Goal: Book appointment/travel/reservation

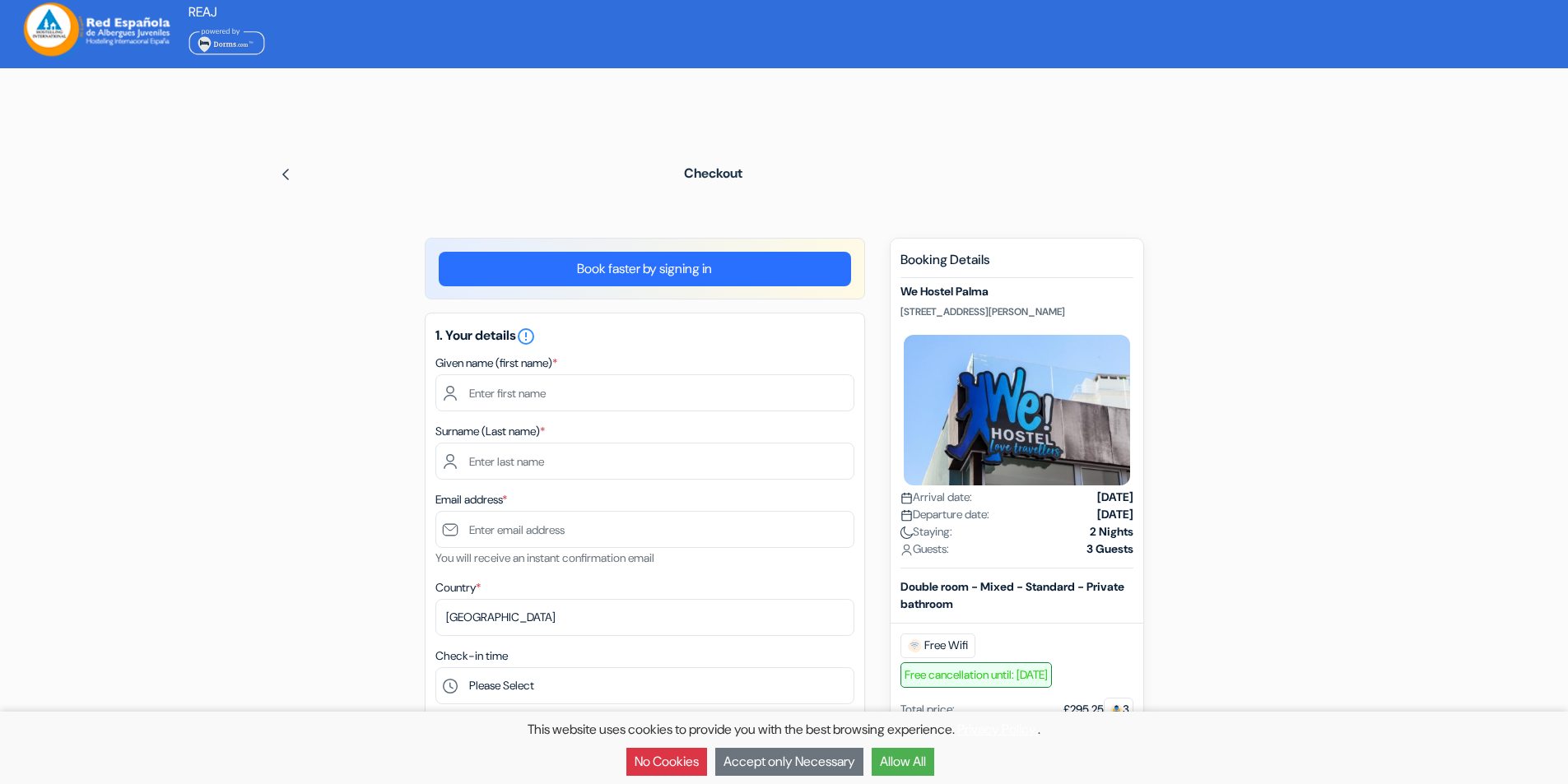
click at [250, 44] on img at bounding box center [227, 41] width 77 height 29
click at [894, 755] on button "Allow All" at bounding box center [902, 761] width 62 height 28
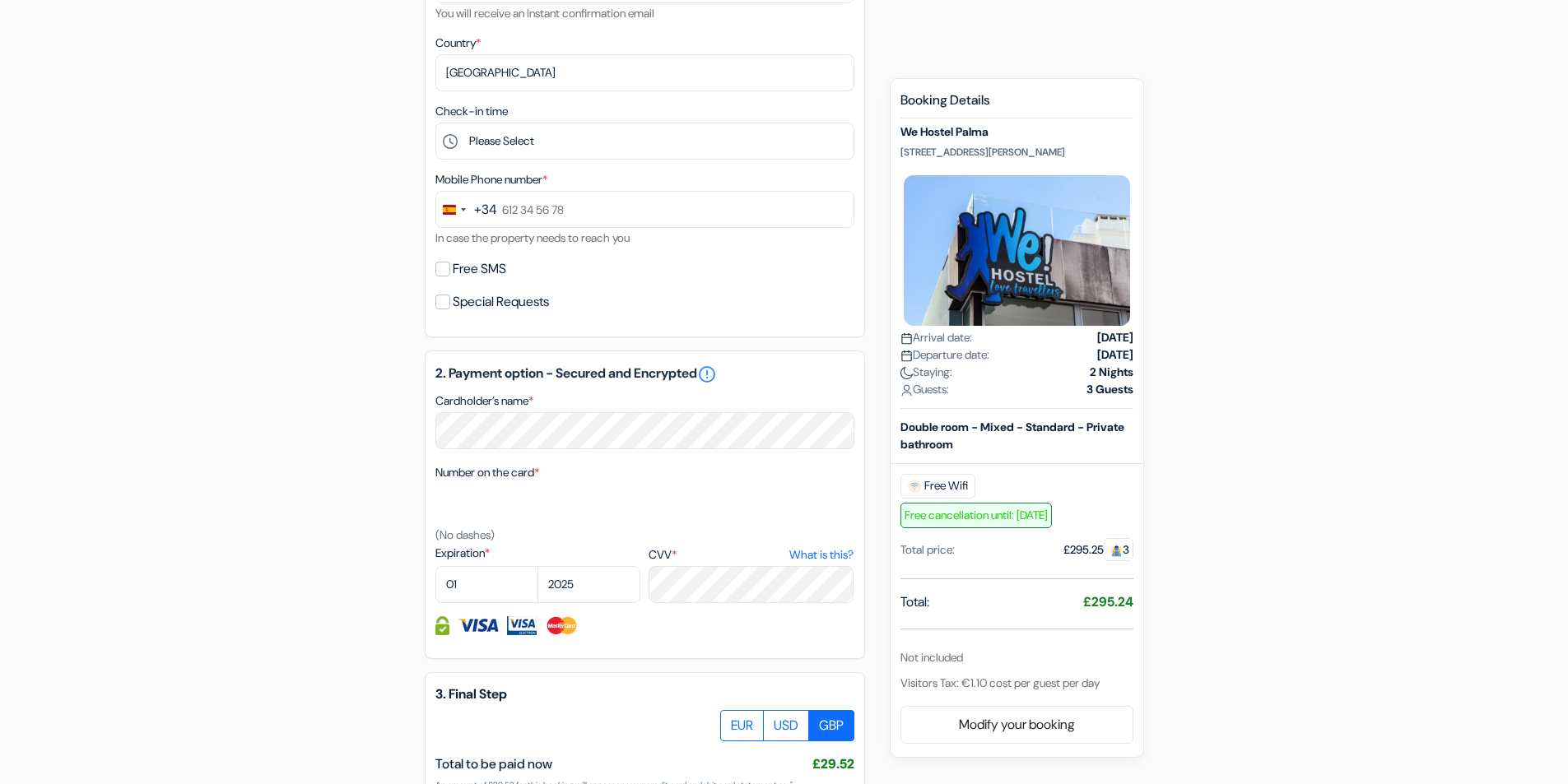
scroll to position [658, 0]
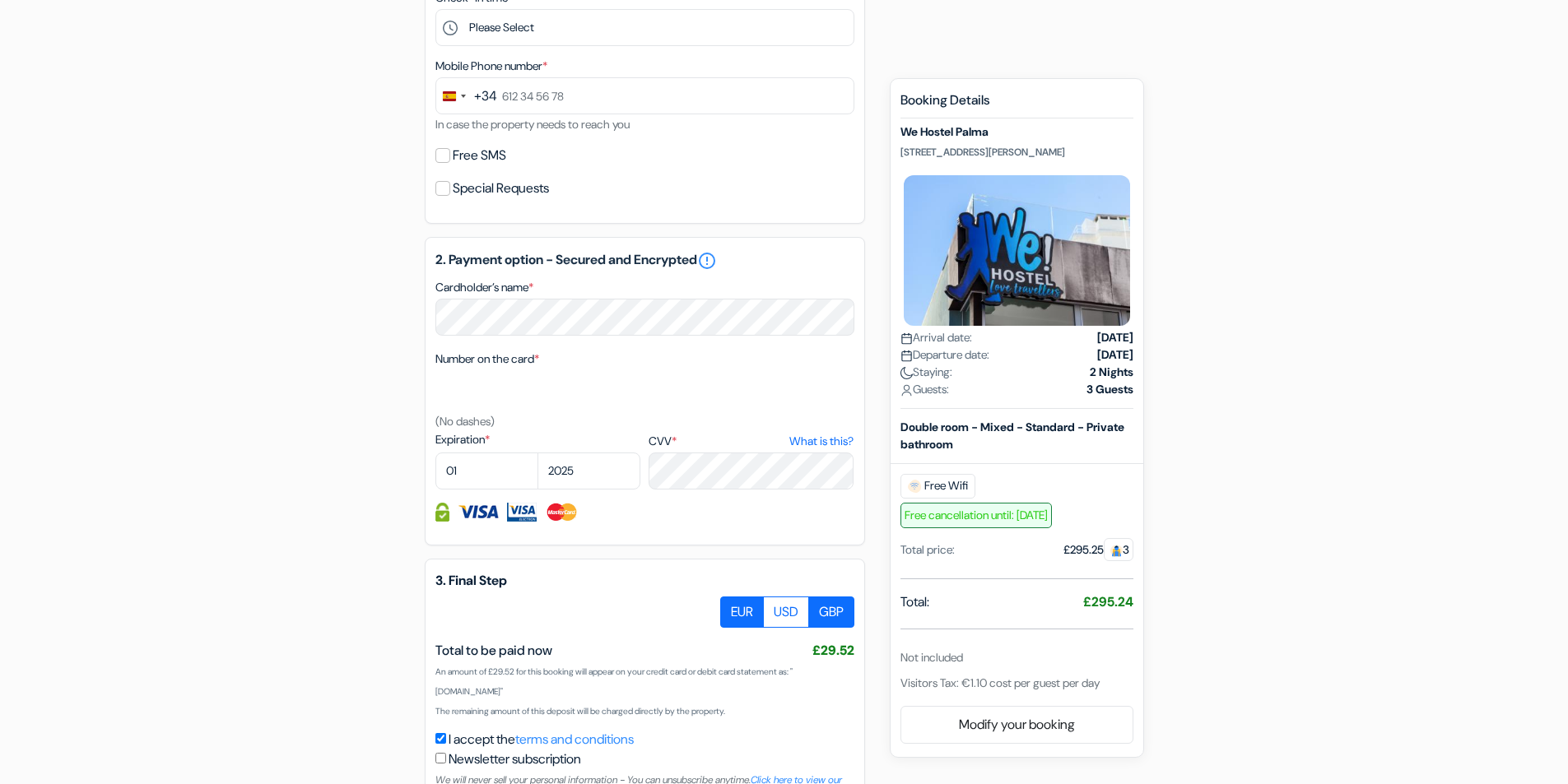
click at [734, 613] on label "EUR" at bounding box center [742, 612] width 44 height 32
click at [732, 607] on input "EUR" at bounding box center [725, 601] width 11 height 11
radio input "true"
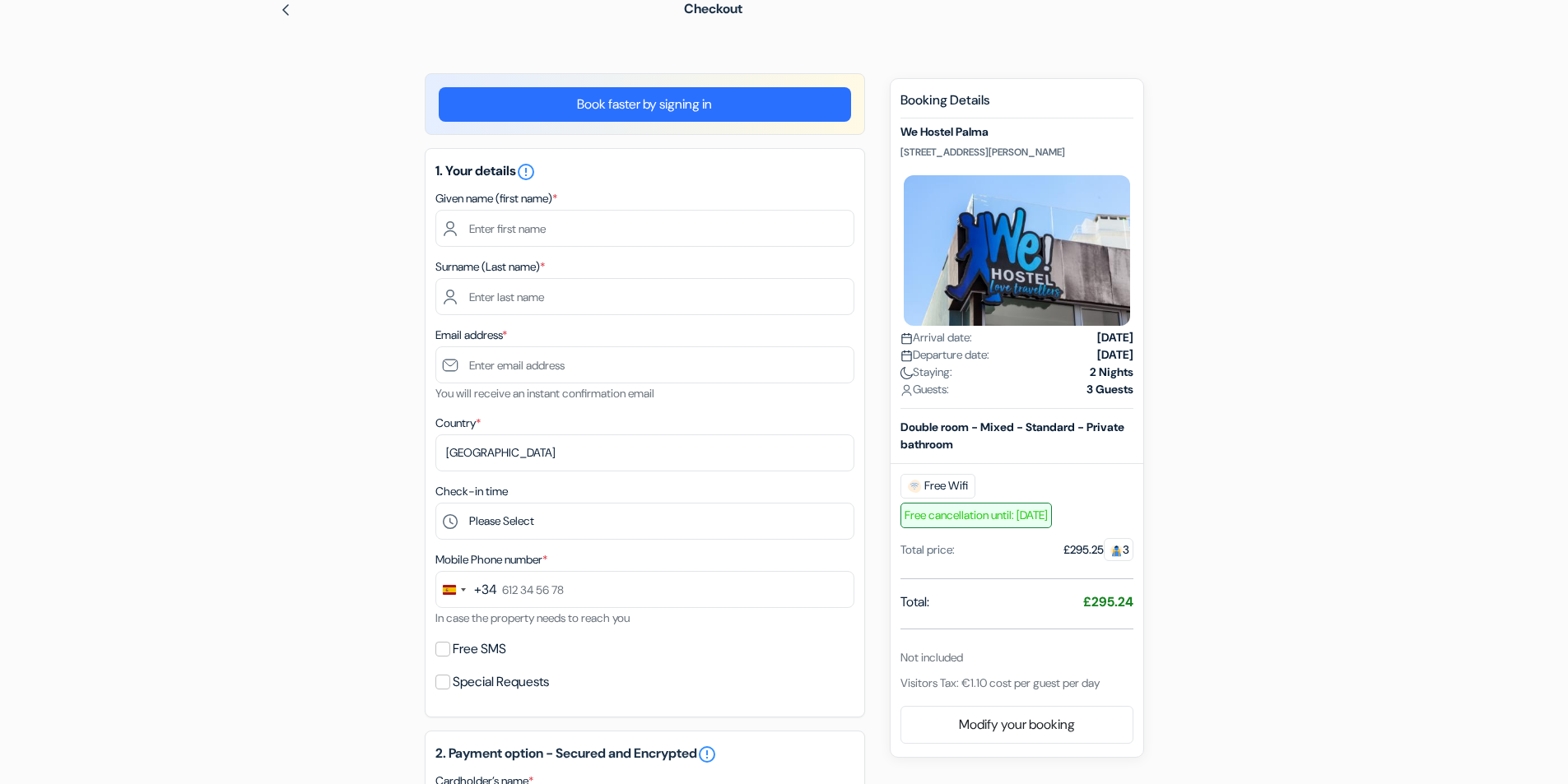
scroll to position [0, 0]
